Goal: Task Accomplishment & Management: Manage account settings

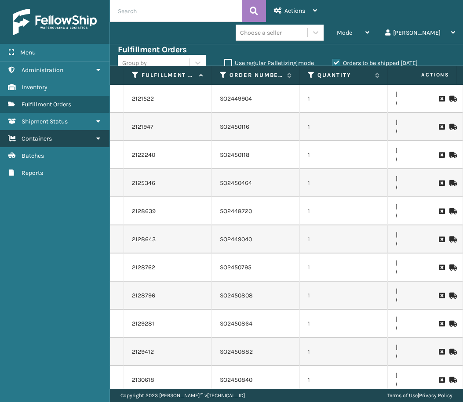
click at [57, 138] on link "Containers" at bounding box center [54, 138] width 109 height 17
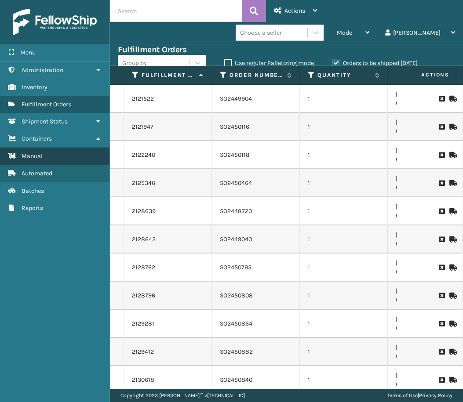
click at [52, 158] on link "Manual" at bounding box center [54, 156] width 109 height 17
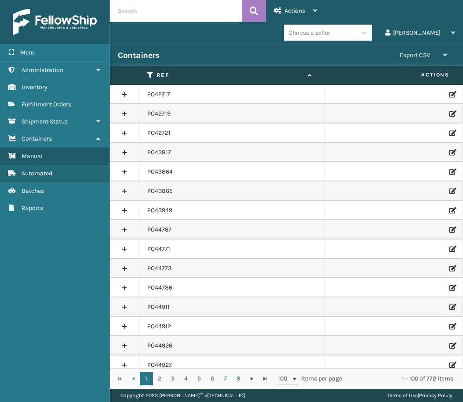
click at [148, 13] on input "text" at bounding box center [176, 11] width 132 height 22
paste input "PO50141"
type input "PO50141"
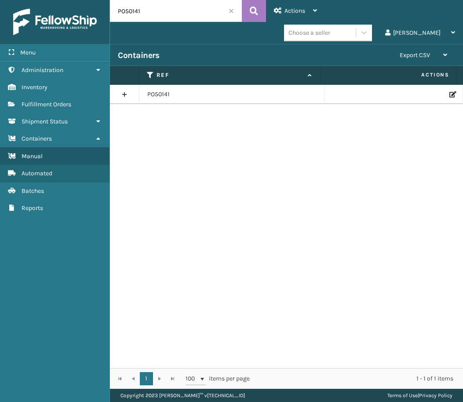
click at [449, 92] on icon at bounding box center [451, 94] width 5 height 6
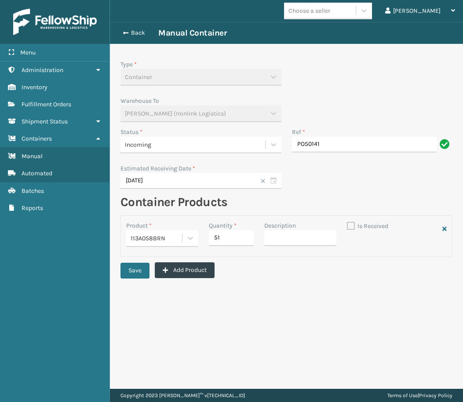
click at [171, 143] on div "Incoming" at bounding box center [193, 144] width 136 height 9
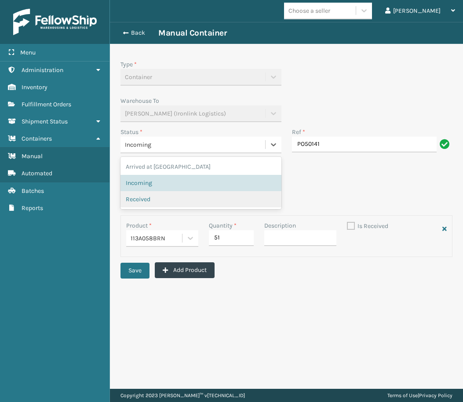
click at [146, 201] on span "Received" at bounding box center [138, 199] width 25 height 9
checkbox input "true"
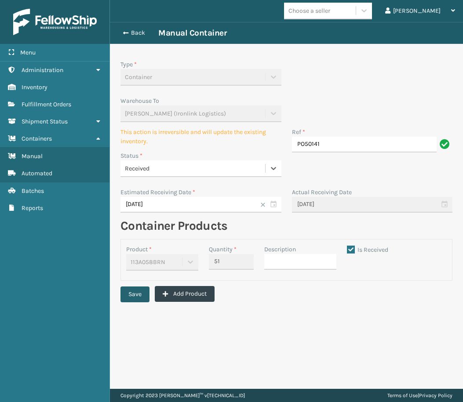
click at [135, 296] on button "Save" at bounding box center [134, 294] width 29 height 16
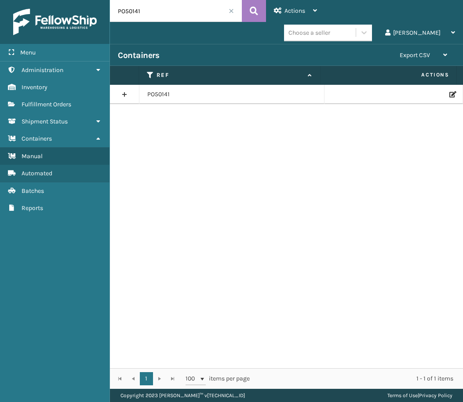
click at [128, 10] on input "PO50141" at bounding box center [176, 11] width 132 height 22
paste input "15"
type input "PO50115"
click at [449, 93] on icon at bounding box center [451, 94] width 5 height 6
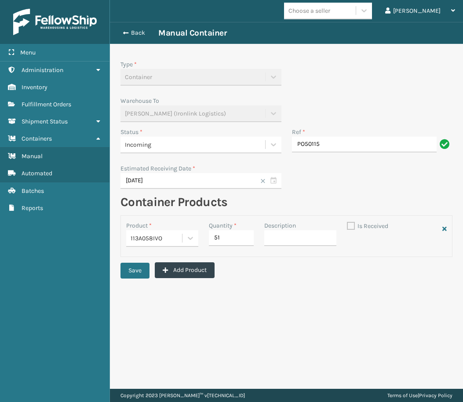
click at [144, 142] on span "Incoming" at bounding box center [138, 144] width 26 height 9
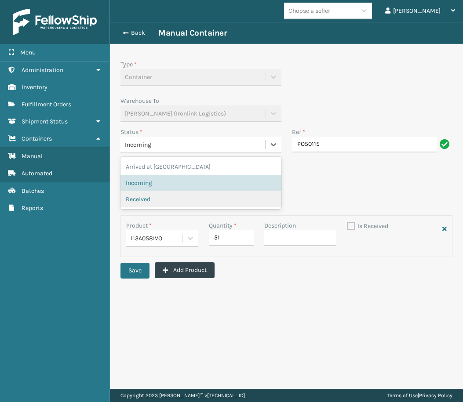
drag, startPoint x: 136, startPoint y: 199, endPoint x: 138, endPoint y: 213, distance: 14.7
click at [136, 199] on span "Received" at bounding box center [138, 199] width 25 height 9
checkbox input "true"
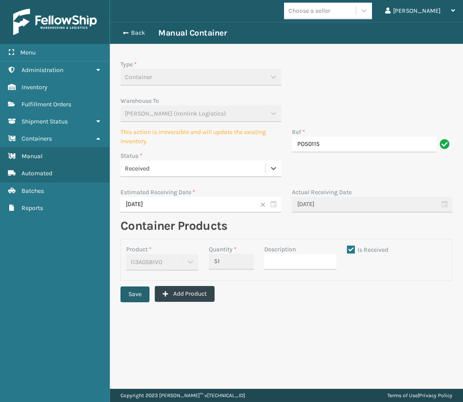
click at [138, 287] on div "Save Add Product" at bounding box center [286, 297] width 332 height 22
click at [138, 295] on button "Save" at bounding box center [134, 294] width 29 height 16
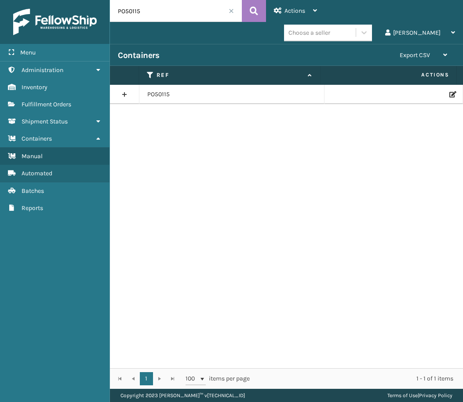
click at [449, 94] on icon at bounding box center [451, 94] width 5 height 6
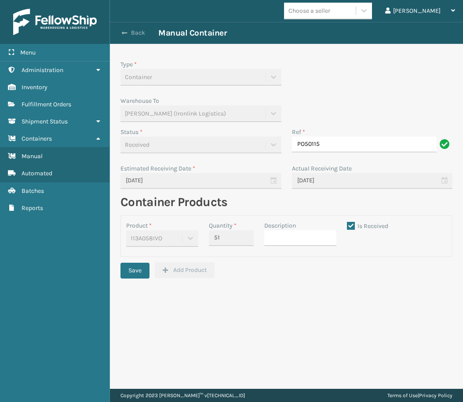
click at [134, 31] on button "Back" at bounding box center [138, 33] width 40 height 8
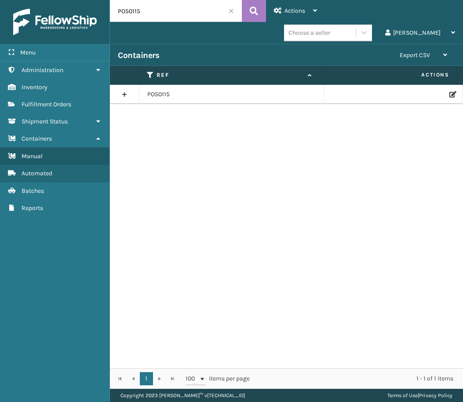
click at [127, 11] on input "PO50115" at bounding box center [176, 11] width 132 height 22
paste input "741"
type input "PO50741"
click at [449, 93] on icon at bounding box center [451, 94] width 5 height 6
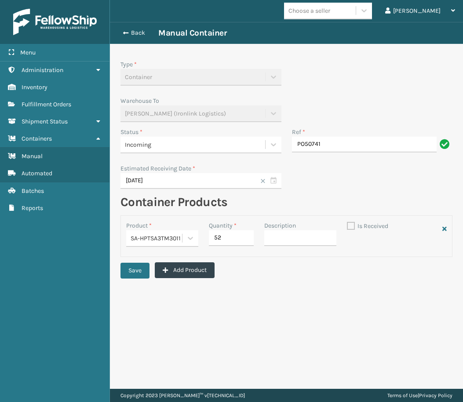
click at [139, 146] on span "Incoming" at bounding box center [138, 144] width 26 height 9
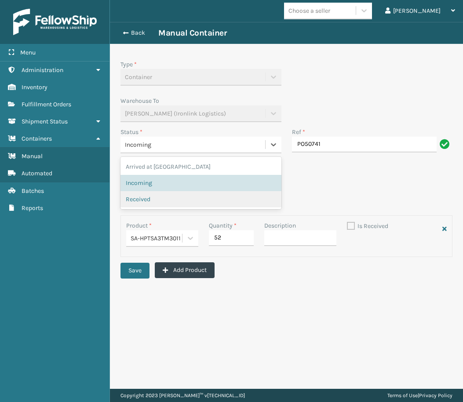
click at [138, 199] on span "Received" at bounding box center [138, 199] width 25 height 9
checkbox input "true"
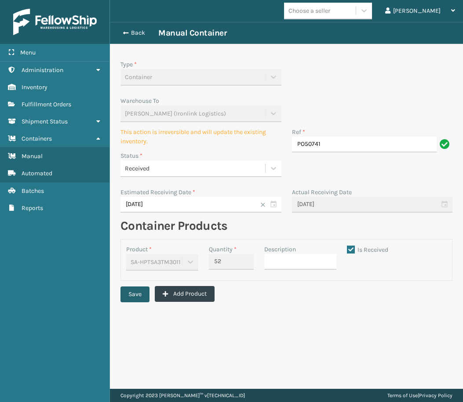
click at [135, 294] on button "Save" at bounding box center [134, 294] width 29 height 16
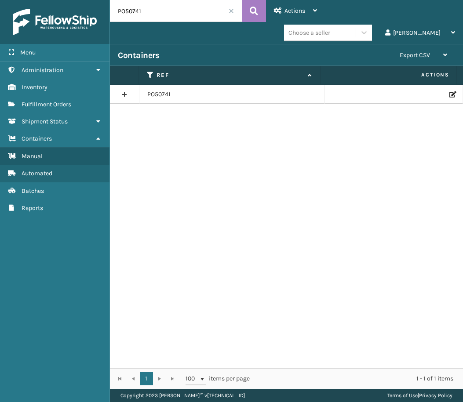
click at [449, 92] on icon at bounding box center [451, 94] width 5 height 6
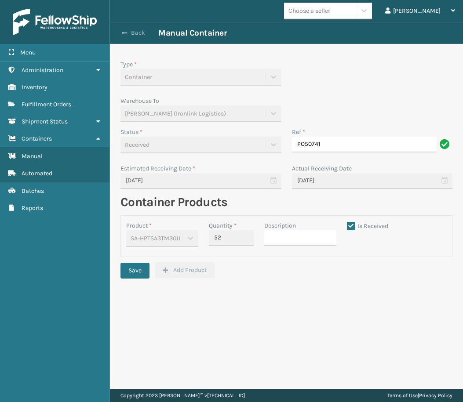
click at [129, 34] on button "Back" at bounding box center [138, 33] width 40 height 8
